Goal: Navigation & Orientation: Find specific page/section

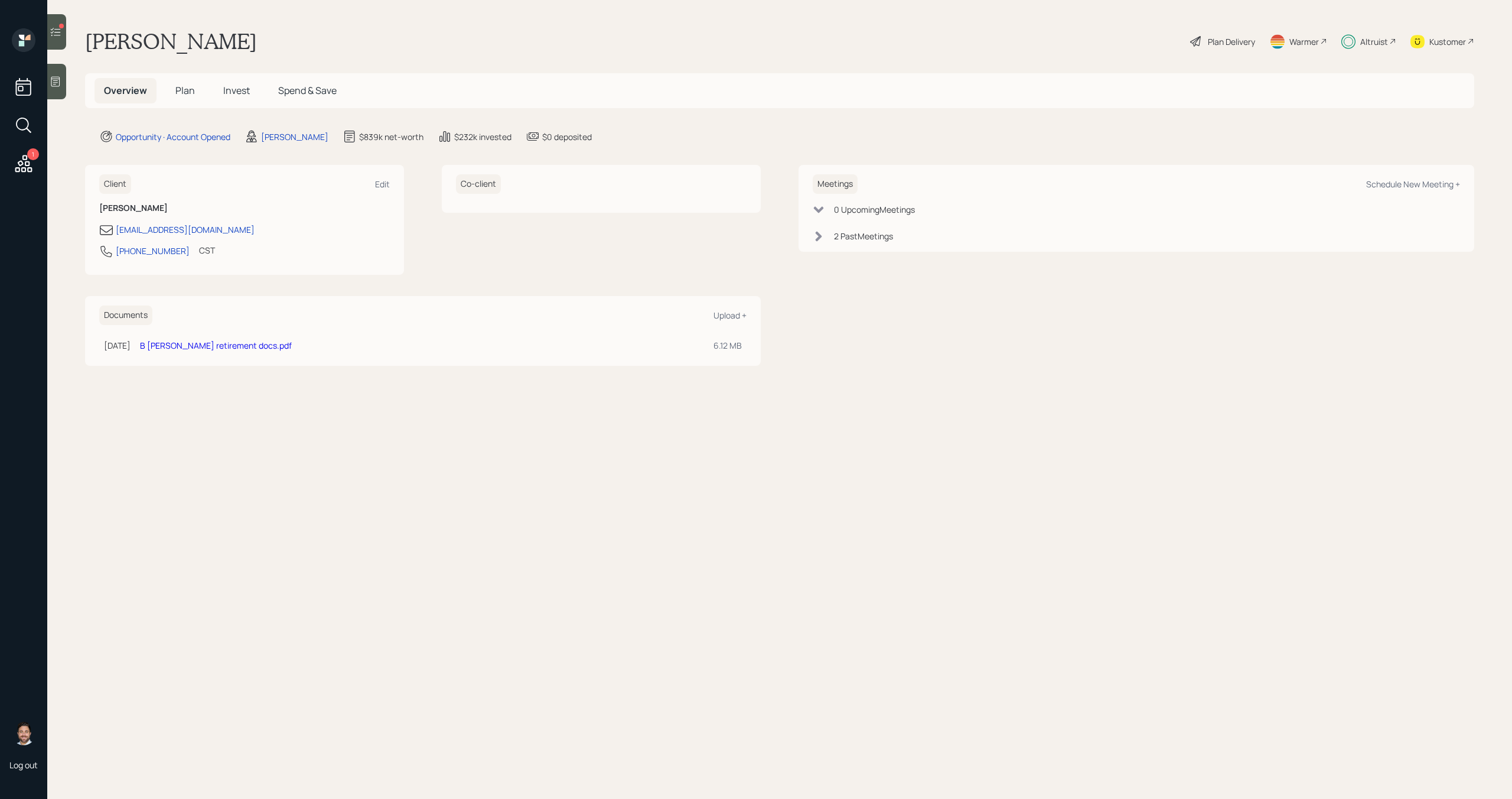
click at [187, 93] on span "Plan" at bounding box center [185, 90] width 19 height 13
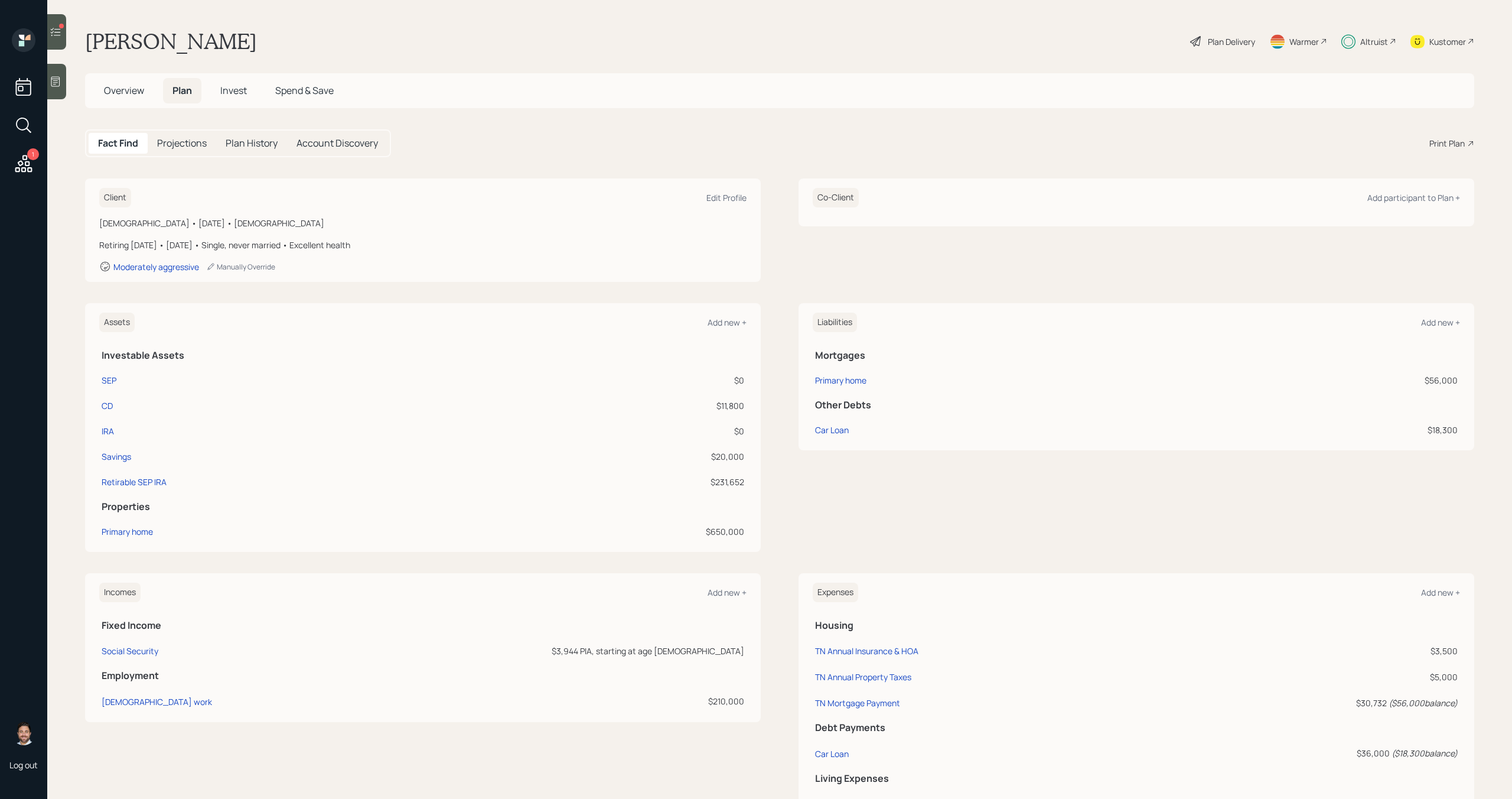
click at [239, 93] on span "Invest" at bounding box center [233, 90] width 27 height 13
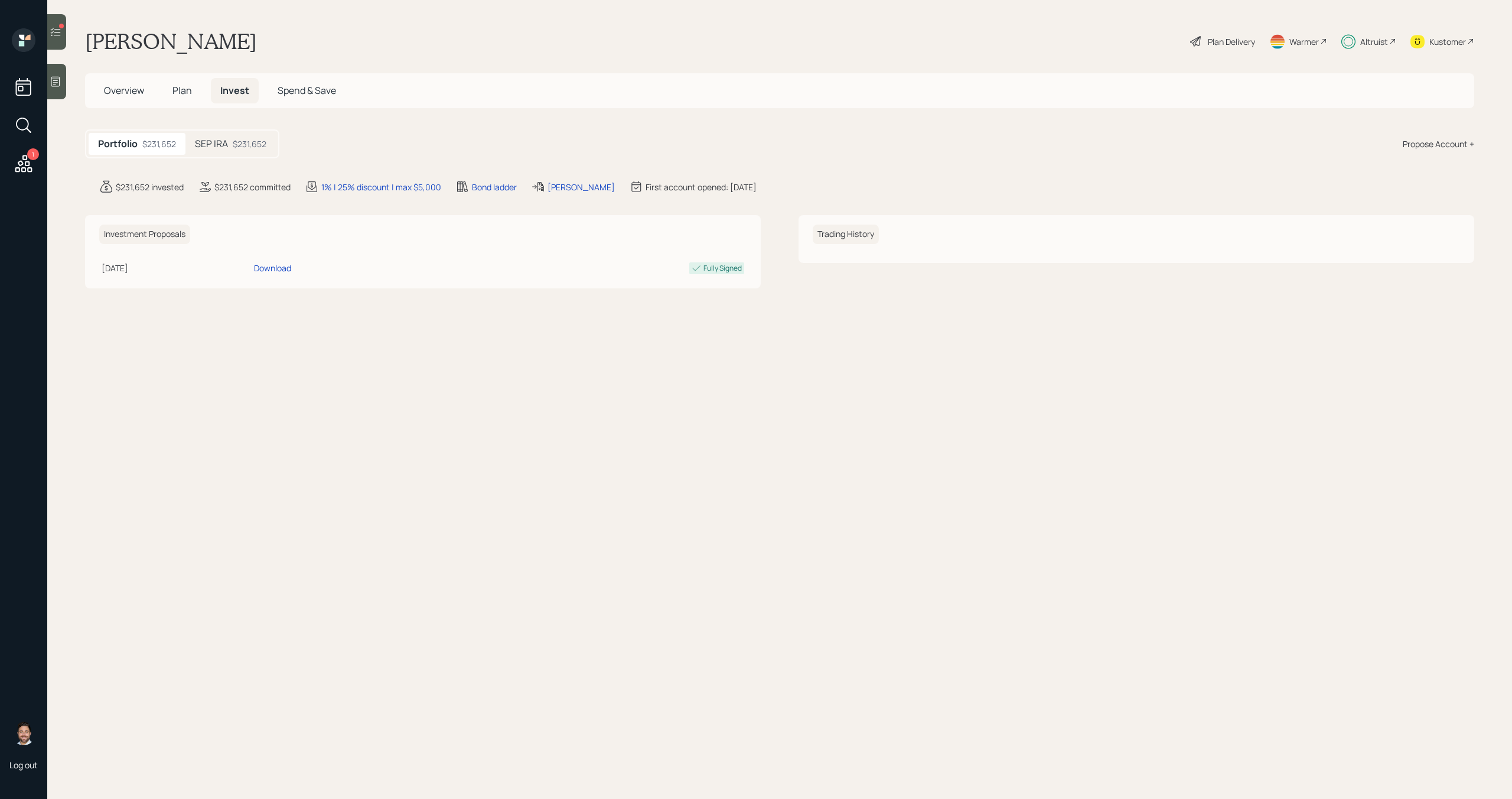
click at [55, 35] on icon at bounding box center [56, 31] width 10 height 8
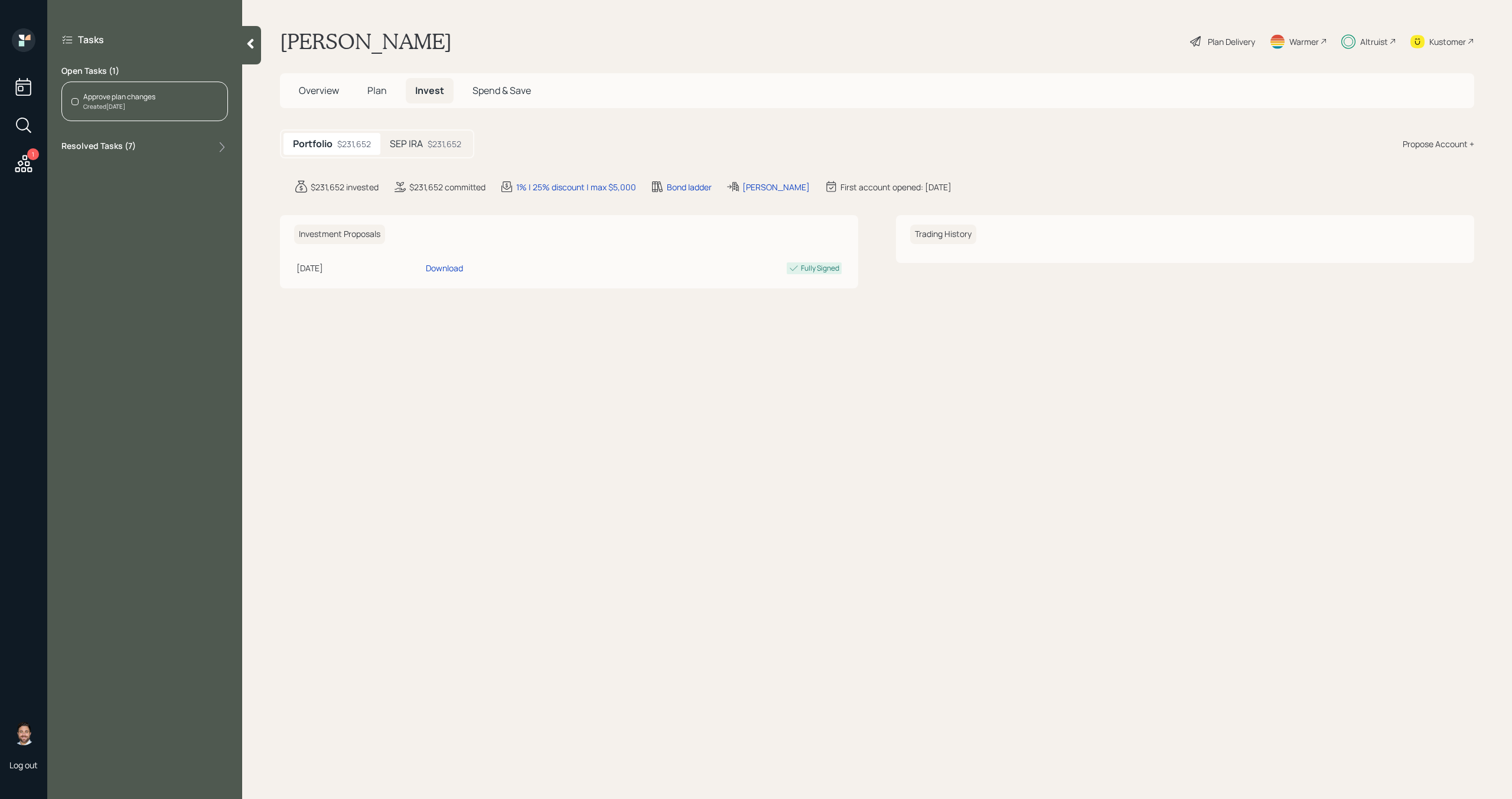
click at [253, 44] on icon at bounding box center [250, 44] width 12 height 12
